Goal: Find specific page/section: Find specific page/section

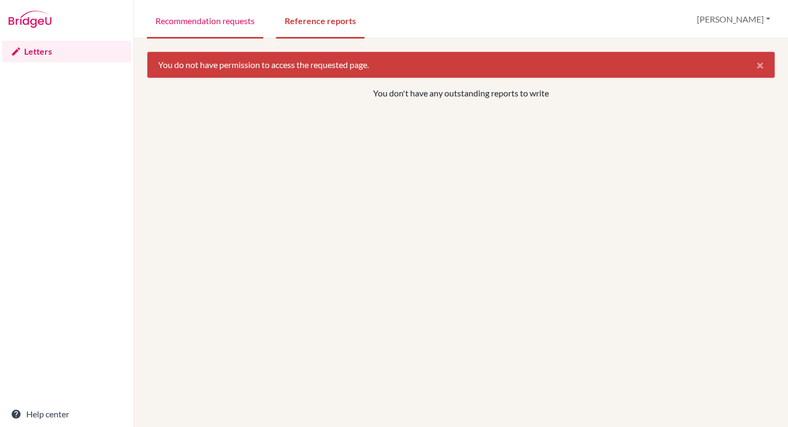
click at [219, 25] on link "Recommendation requests" at bounding box center [205, 20] width 116 height 37
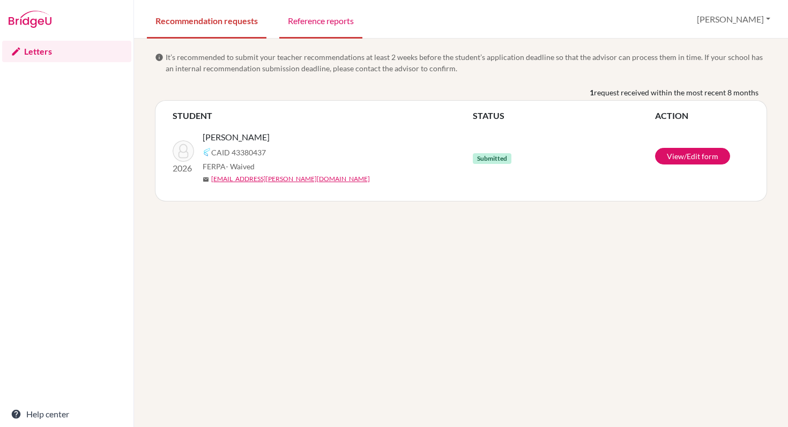
click at [322, 21] on link "Reference reports" at bounding box center [320, 20] width 83 height 37
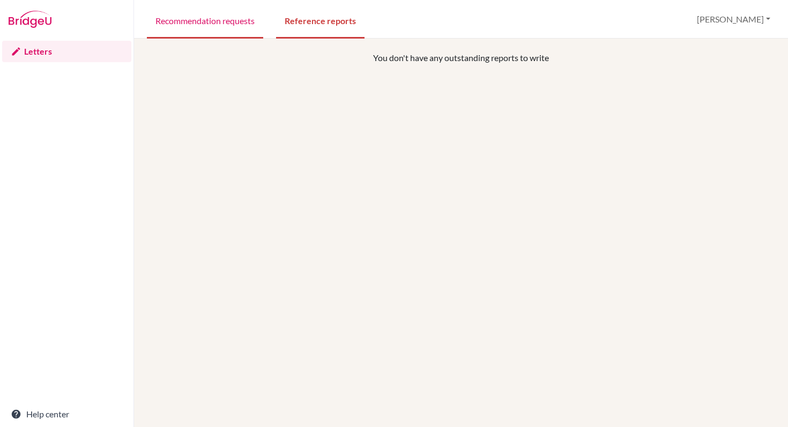
click at [206, 9] on link "Recommendation requests" at bounding box center [205, 20] width 116 height 37
